Goal: Check status: Check status

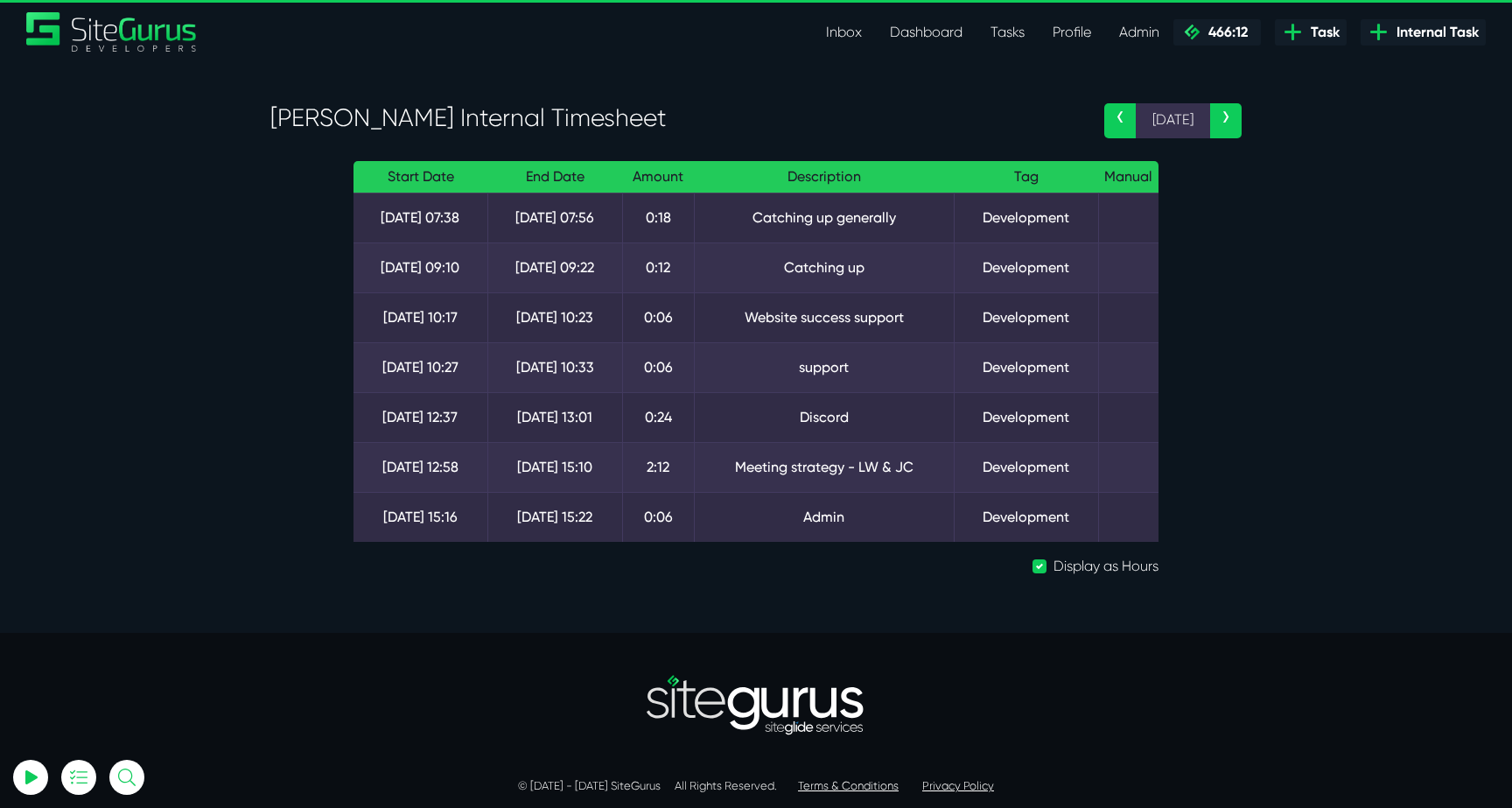
select select "0"
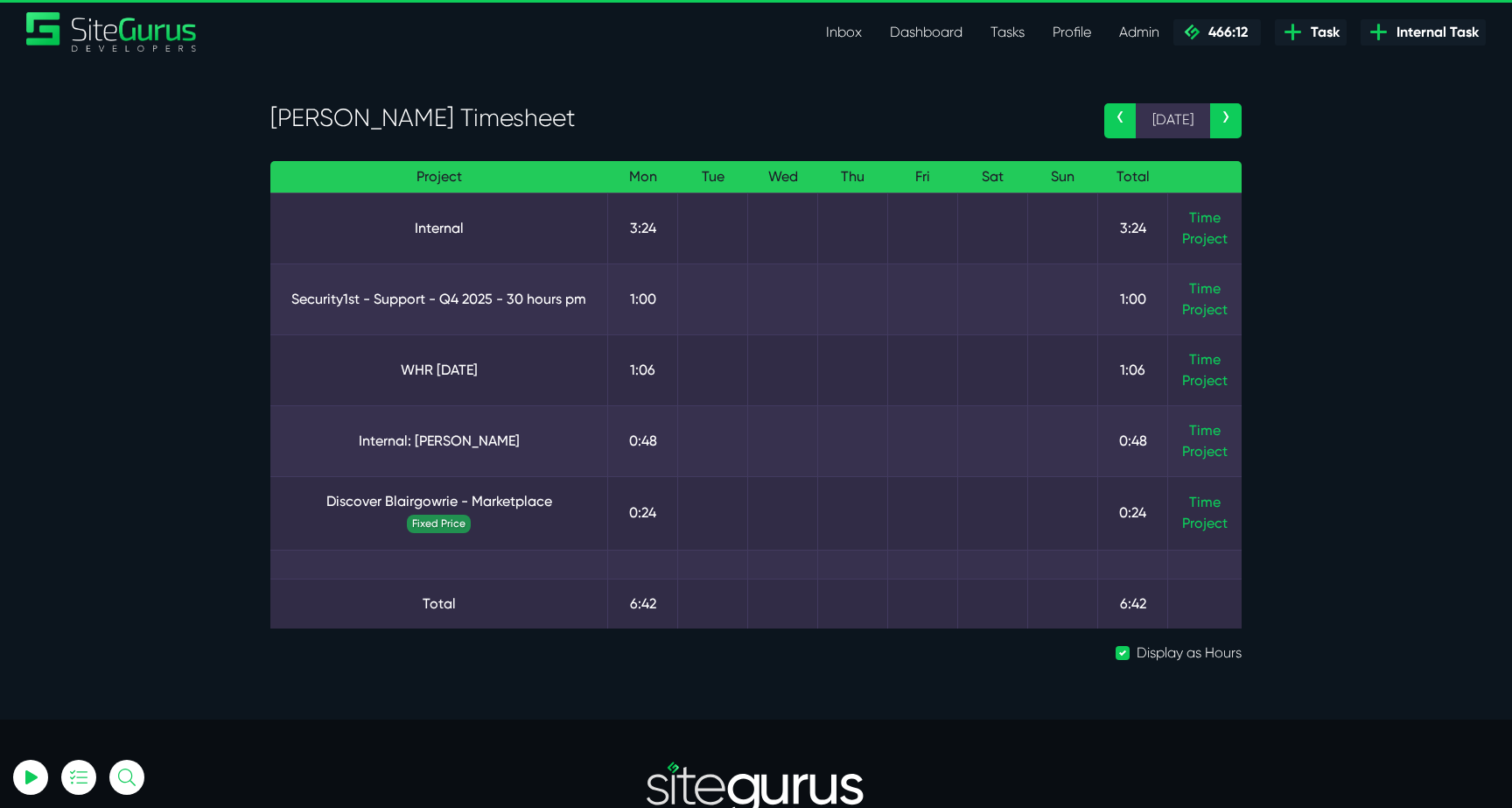
select select "0"
click at [1215, 435] on link "Time" at bounding box center [1204, 430] width 32 height 16
